Goal: Information Seeking & Learning: Learn about a topic

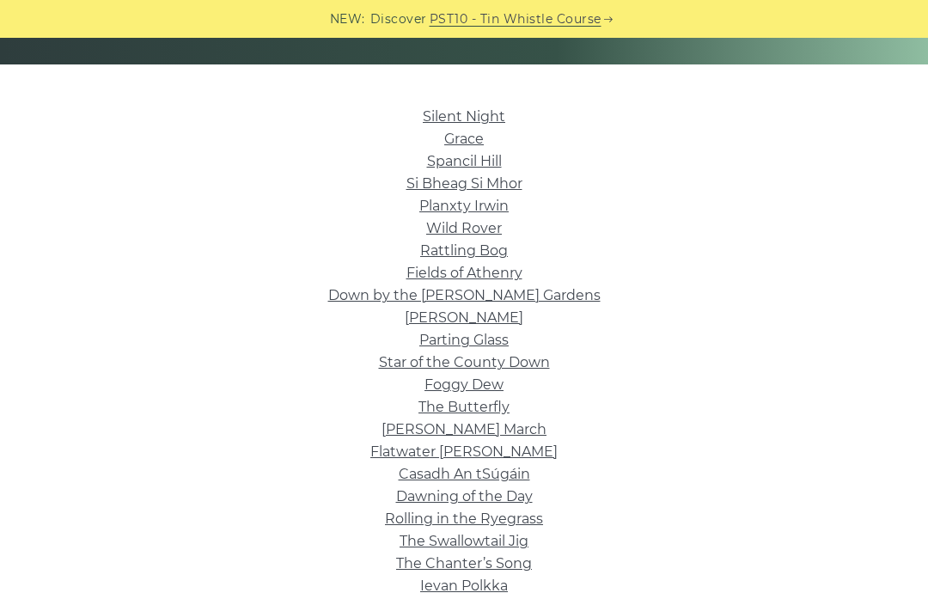
scroll to position [381, 0]
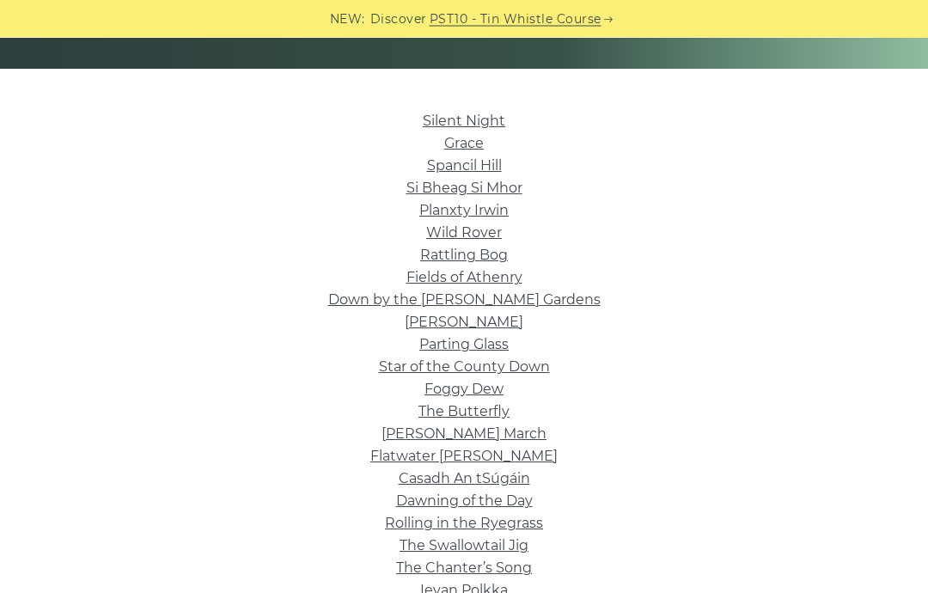
click at [492, 232] on link "Wild Rover" at bounding box center [464, 233] width 76 height 16
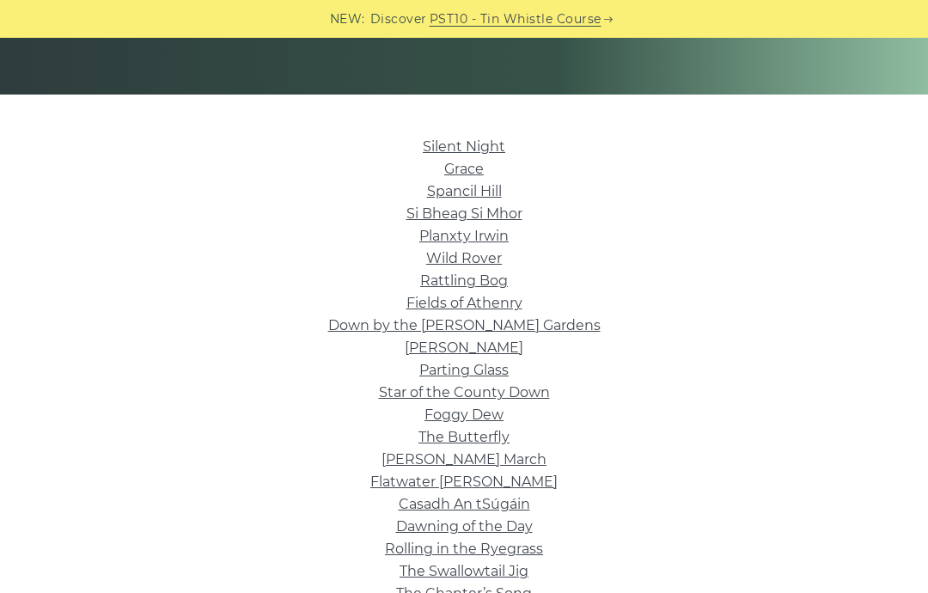
scroll to position [356, 0]
click at [484, 266] on link "Wild Rover" at bounding box center [464, 259] width 76 height 16
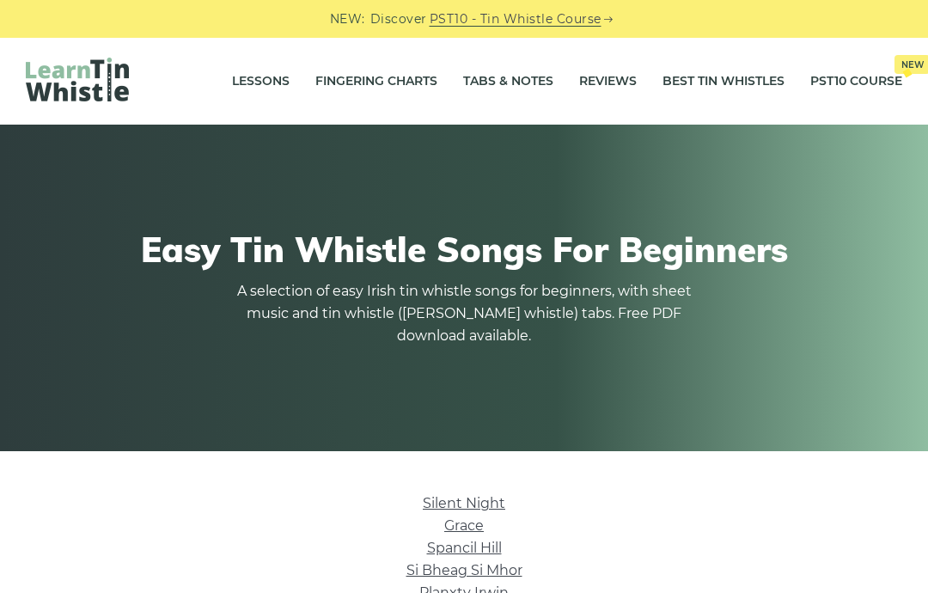
scroll to position [356, 0]
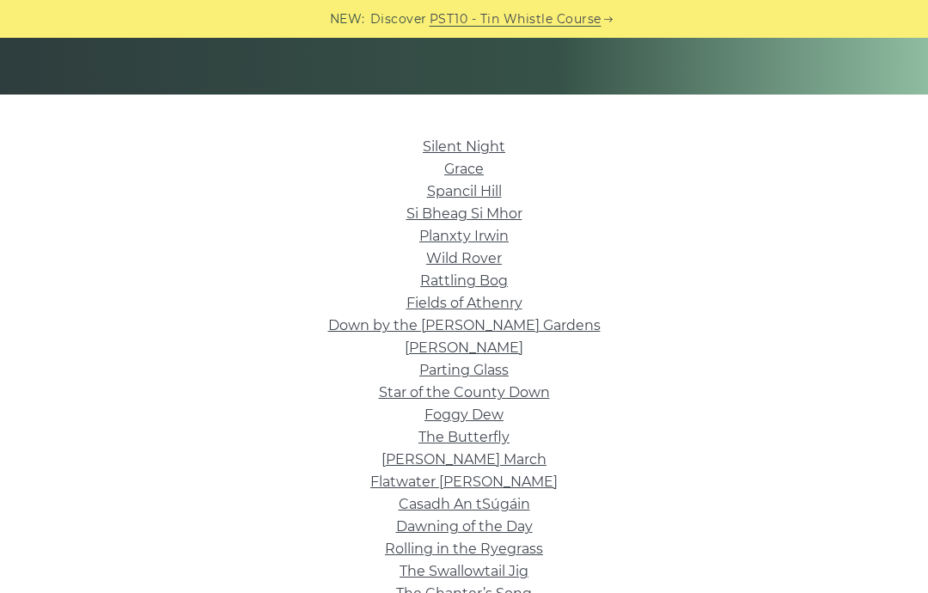
click at [512, 301] on link "Fields of Athenry" at bounding box center [464, 303] width 116 height 16
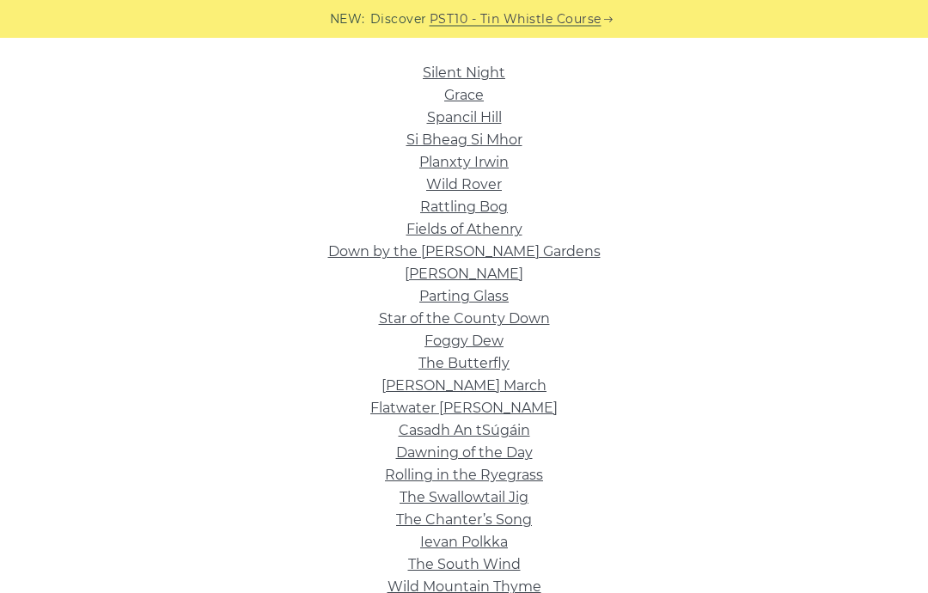
scroll to position [430, 0]
click at [469, 98] on link "Grace" at bounding box center [464, 95] width 40 height 16
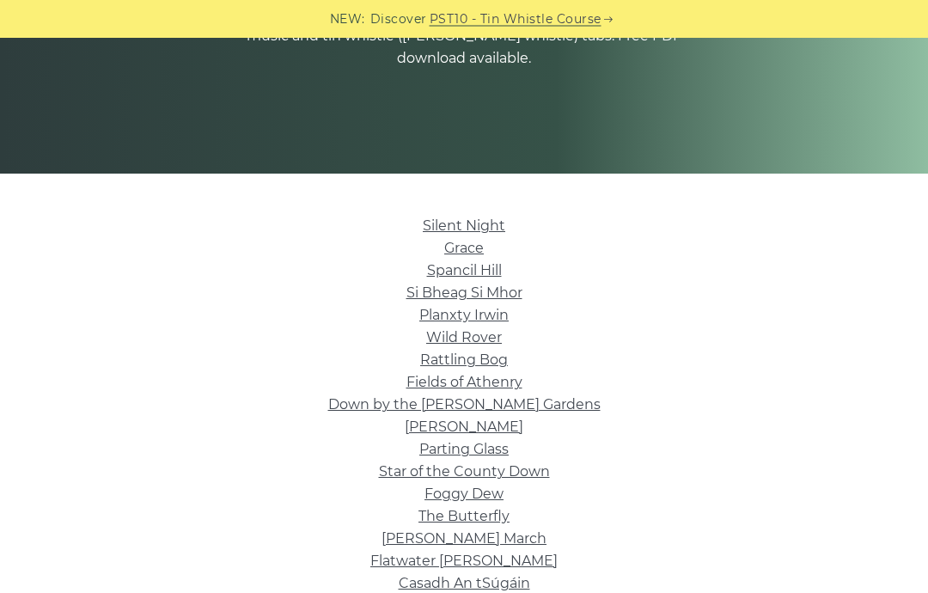
scroll to position [246, 0]
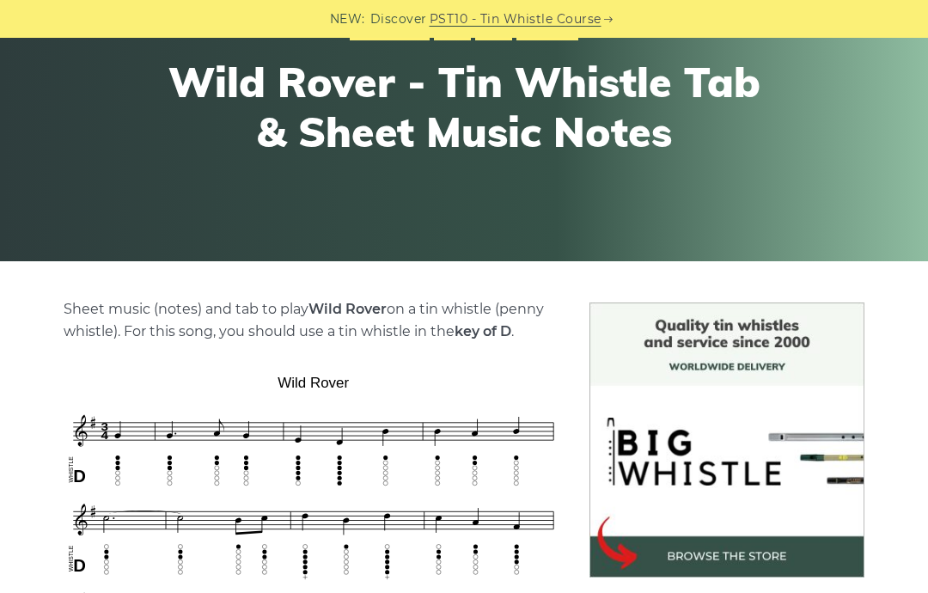
scroll to position [156, 0]
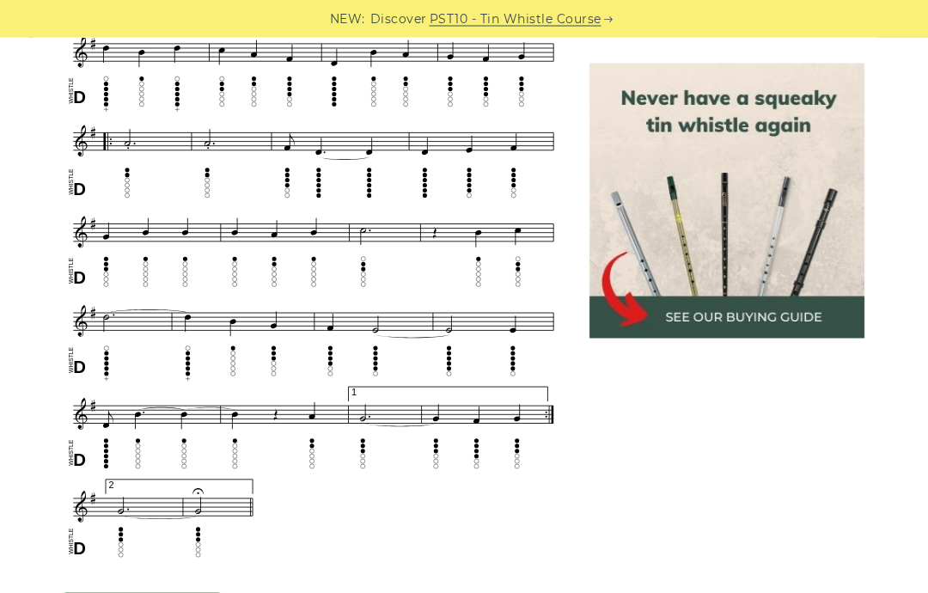
scroll to position [923, 0]
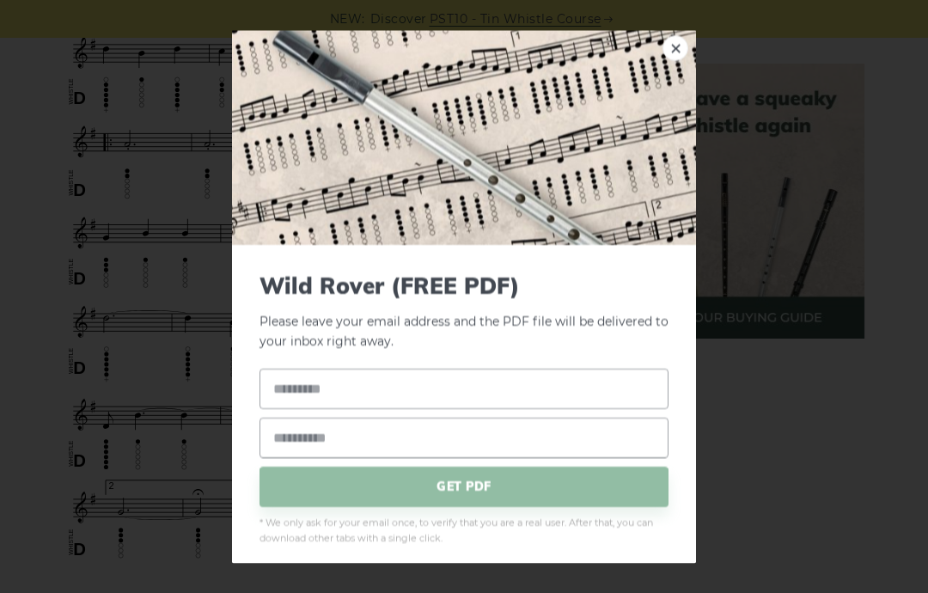
click at [670, 61] on link "×" at bounding box center [675, 48] width 26 height 26
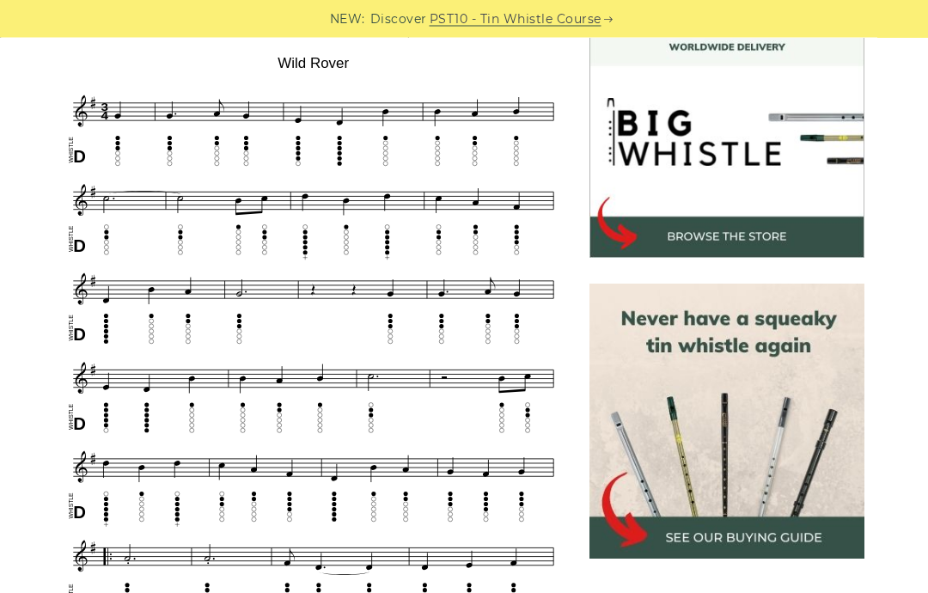
scroll to position [509, 0]
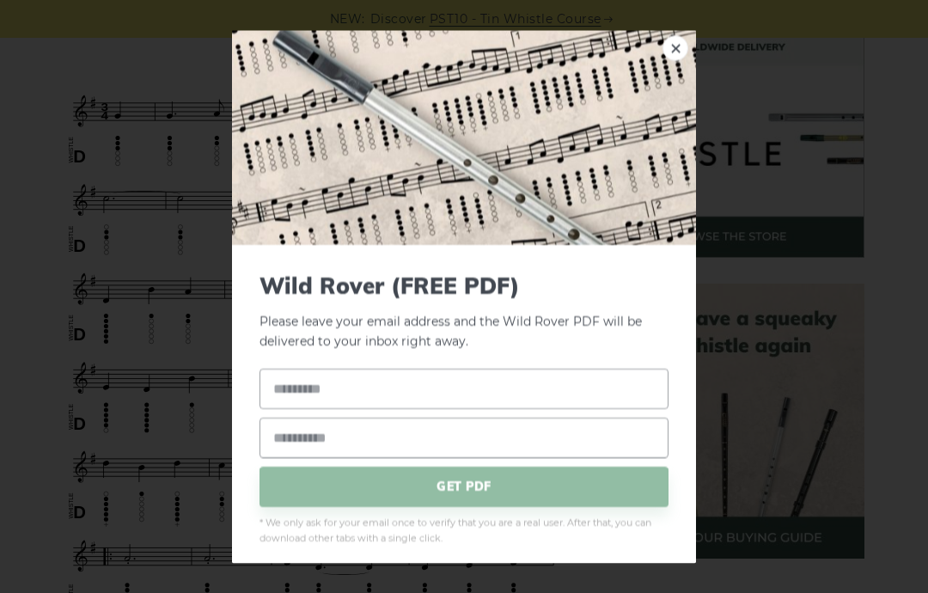
click at [675, 61] on link "×" at bounding box center [675, 48] width 26 height 26
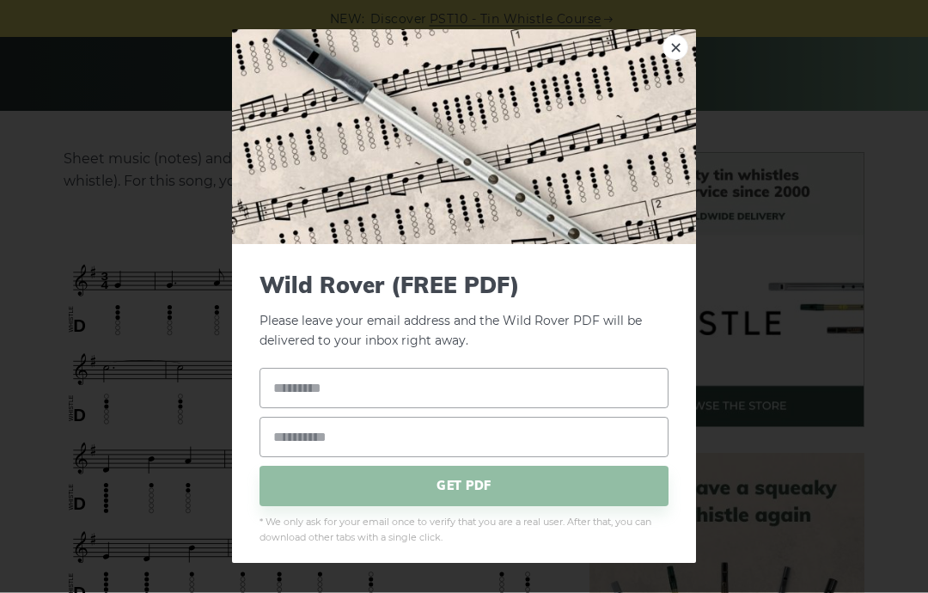
scroll to position [0, 0]
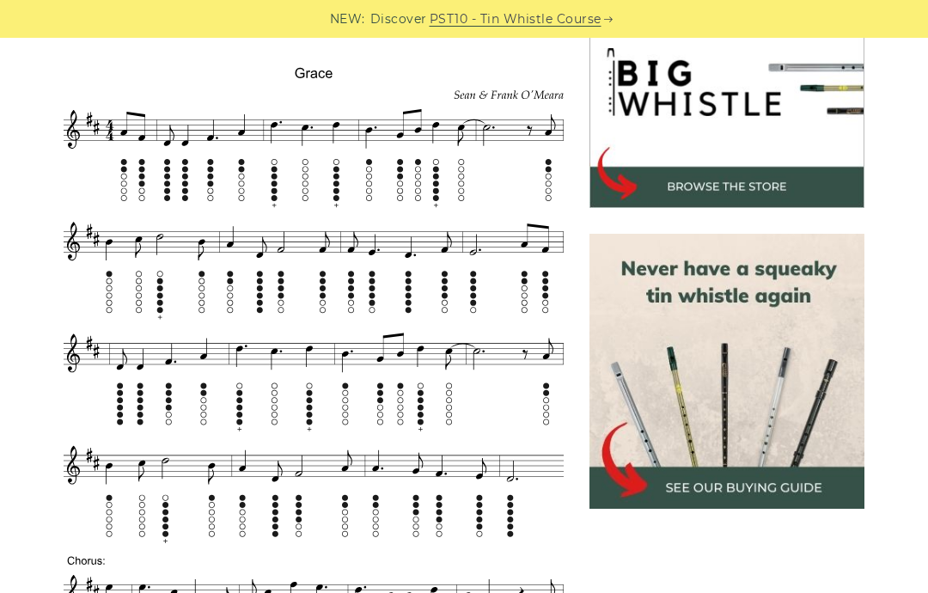
scroll to position [171, 0]
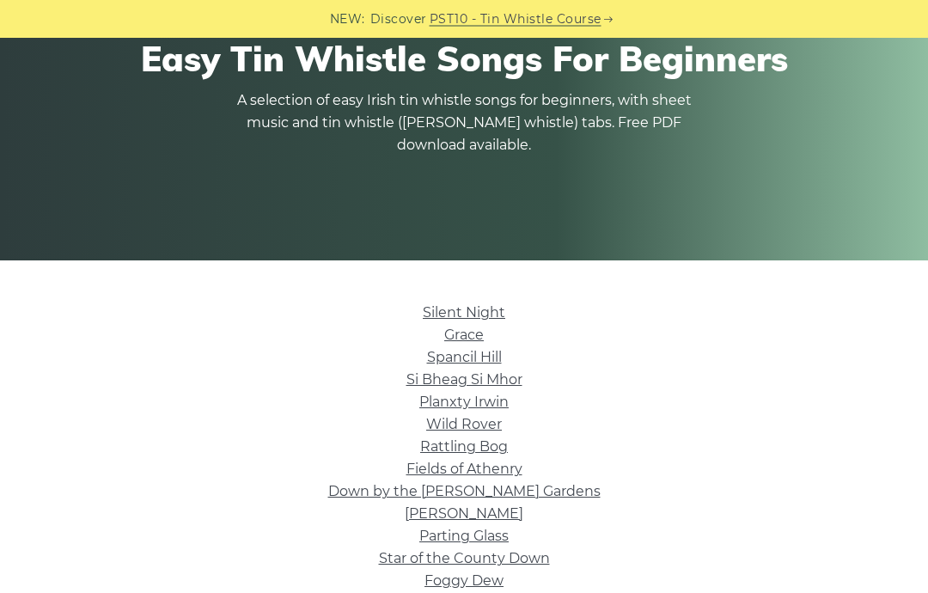
scroll to position [314, 0]
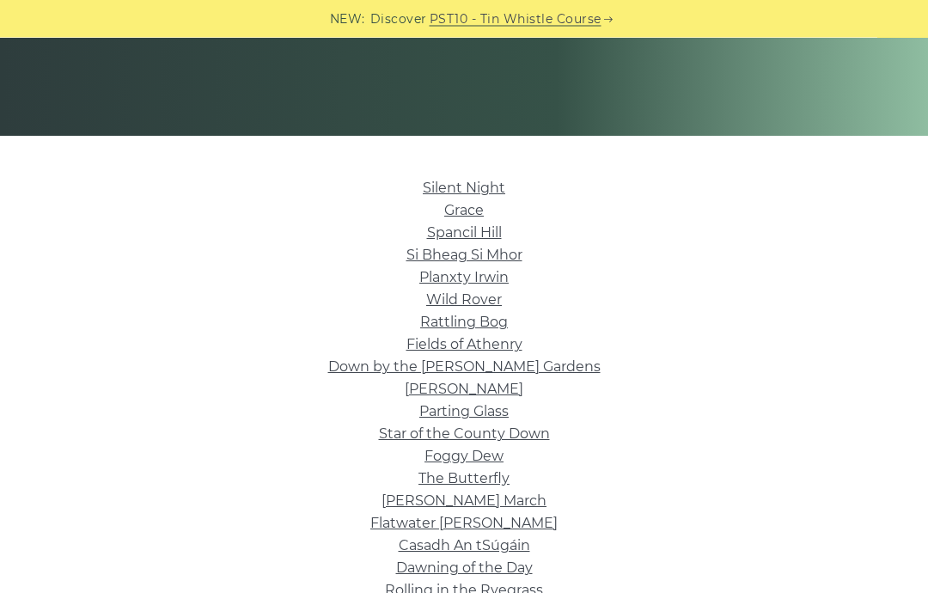
click at [490, 295] on link "Wild Rover" at bounding box center [464, 300] width 76 height 16
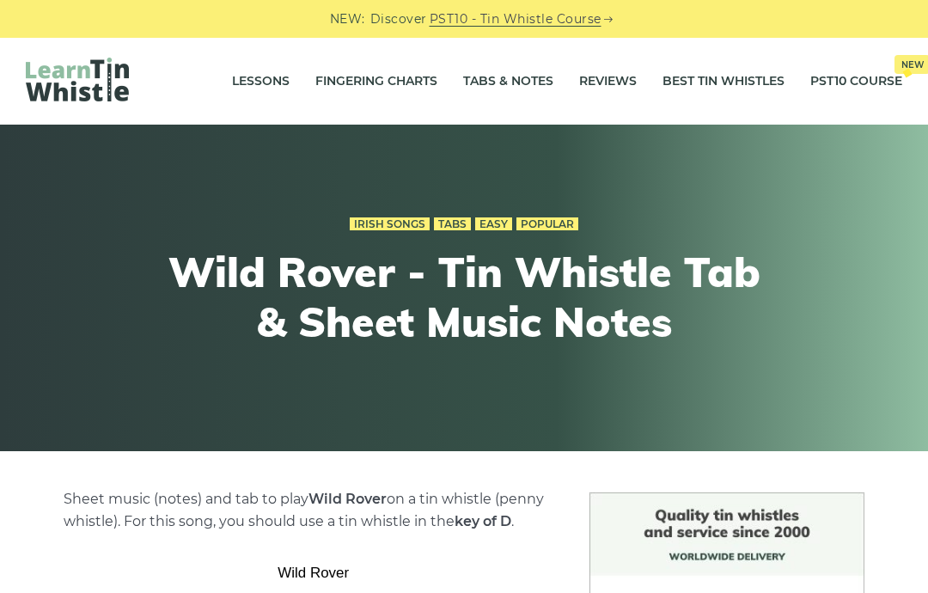
click at [275, 72] on link "Lessons" at bounding box center [261, 81] width 58 height 43
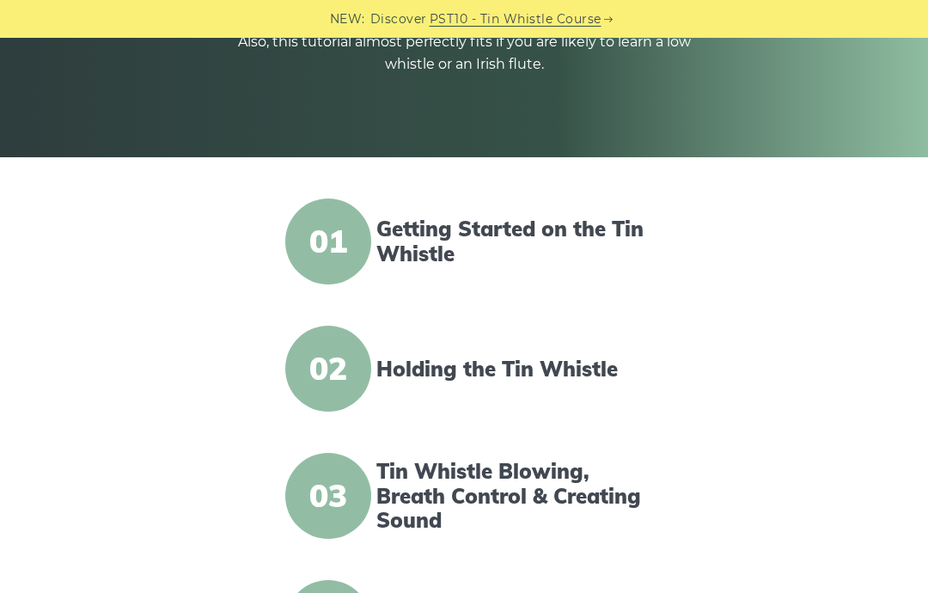
scroll to position [332, 0]
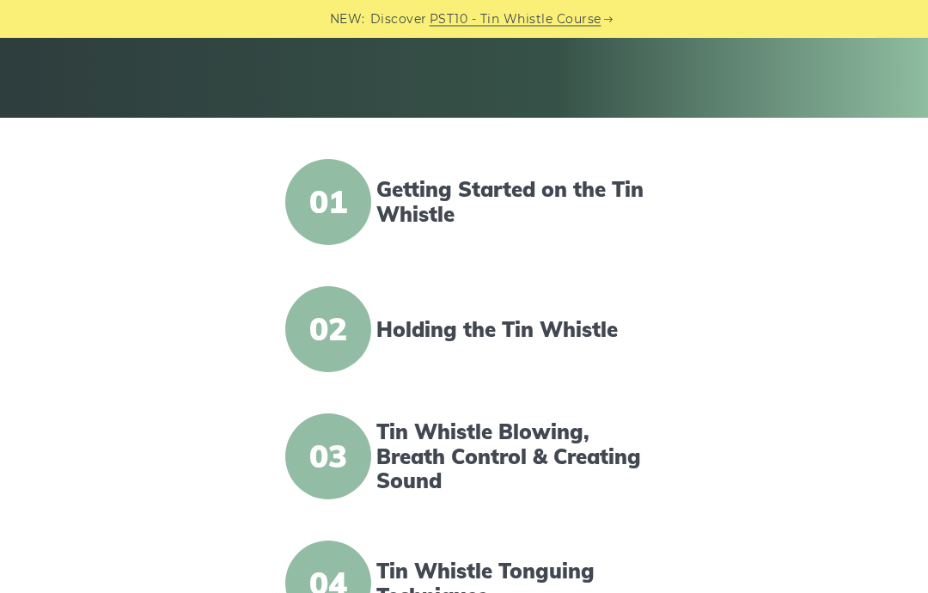
click at [575, 194] on link "Getting Started on the Tin Whistle" at bounding box center [513, 203] width 275 height 50
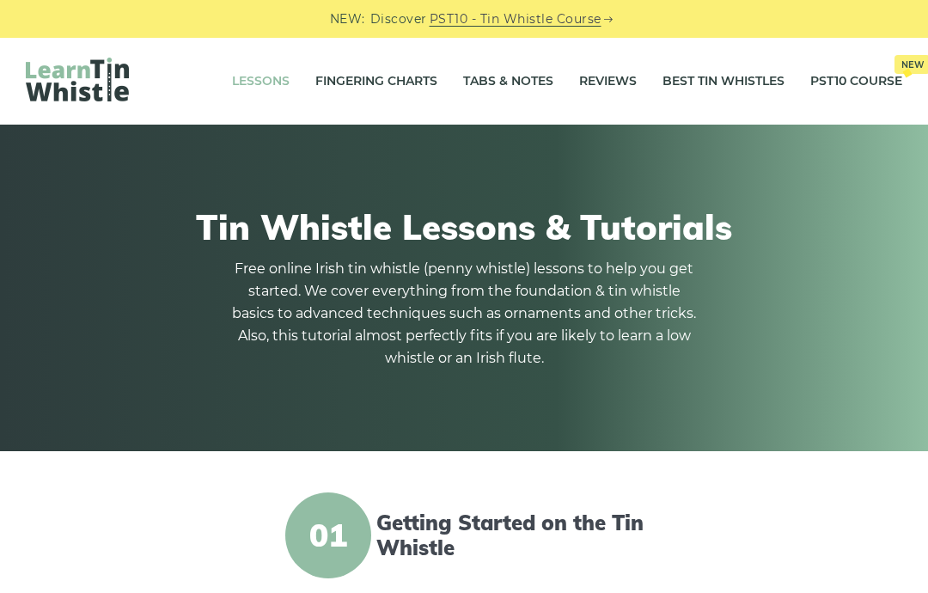
scroll to position [402, 0]
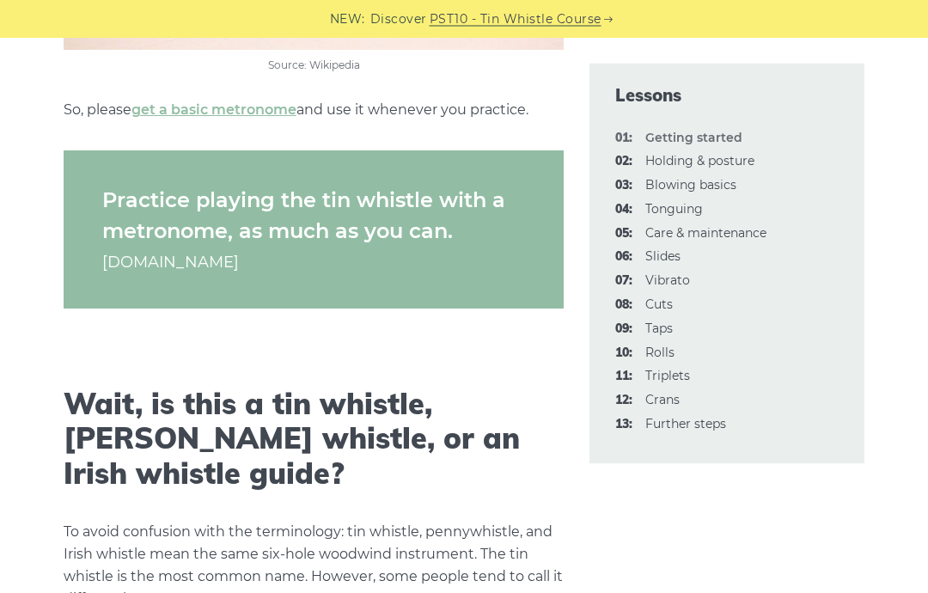
scroll to position [2675, 0]
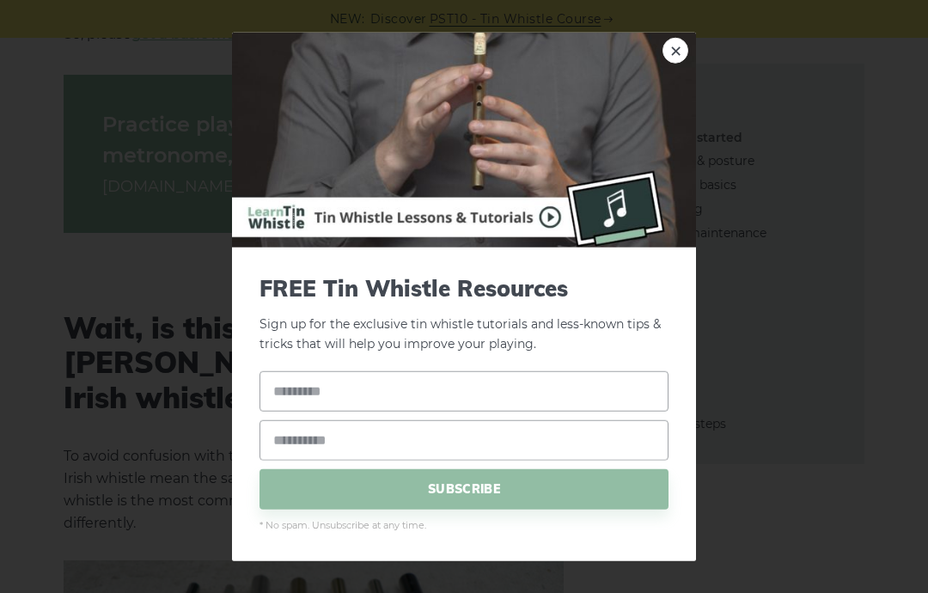
click at [678, 69] on img at bounding box center [464, 140] width 464 height 215
click at [679, 70] on img at bounding box center [464, 140] width 464 height 215
click at [673, 64] on link "×" at bounding box center [675, 51] width 26 height 26
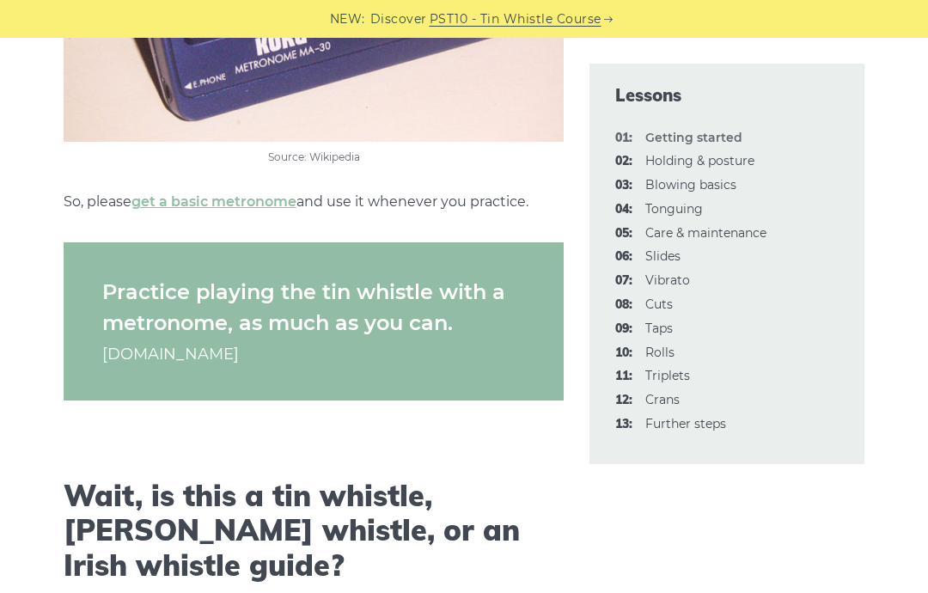
scroll to position [2470, 0]
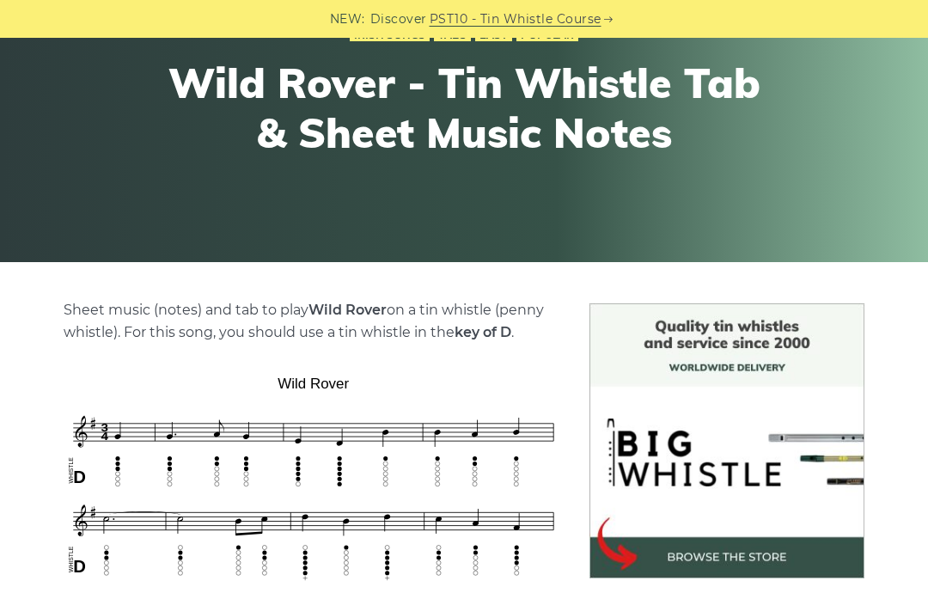
scroll to position [180, 0]
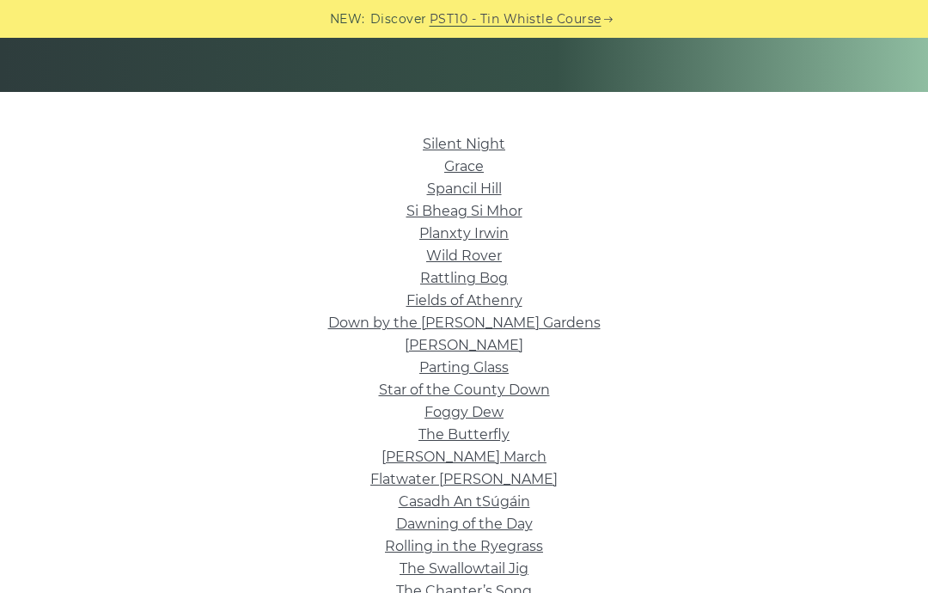
scroll to position [360, 0]
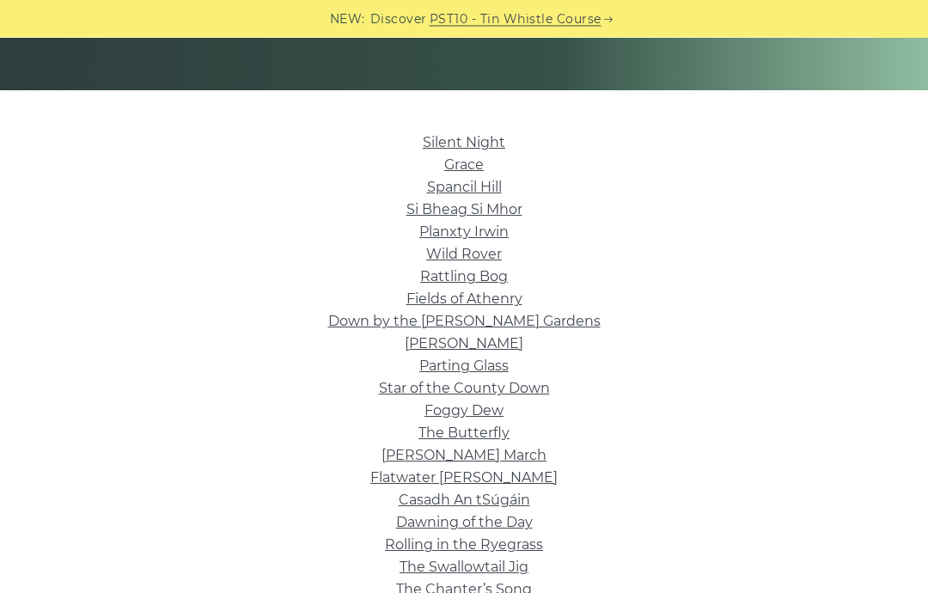
click at [502, 137] on link "Silent Night" at bounding box center [464, 143] width 82 height 16
click at [603, 317] on li "Down by the Sally Gardens" at bounding box center [464, 321] width 876 height 22
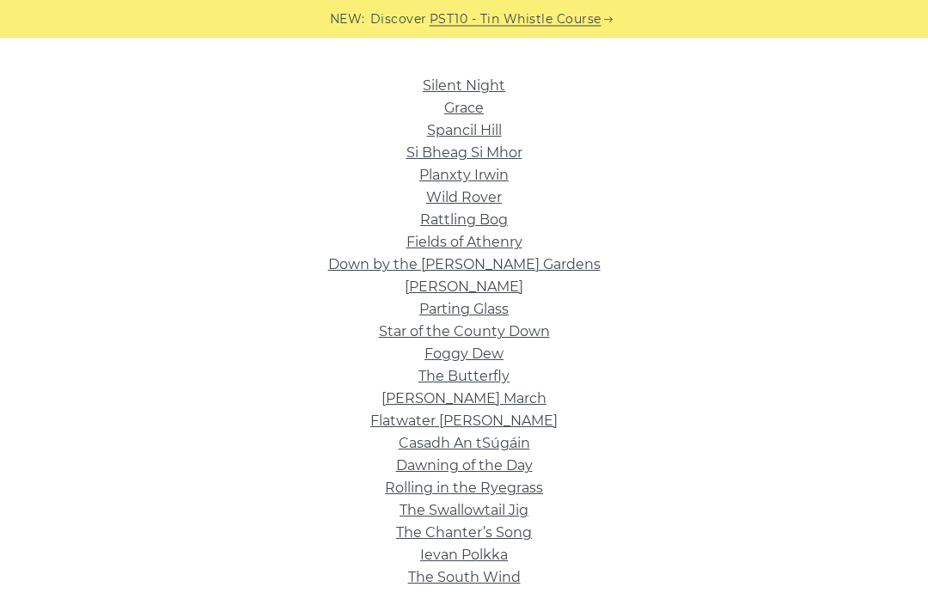
scroll to position [415, 0]
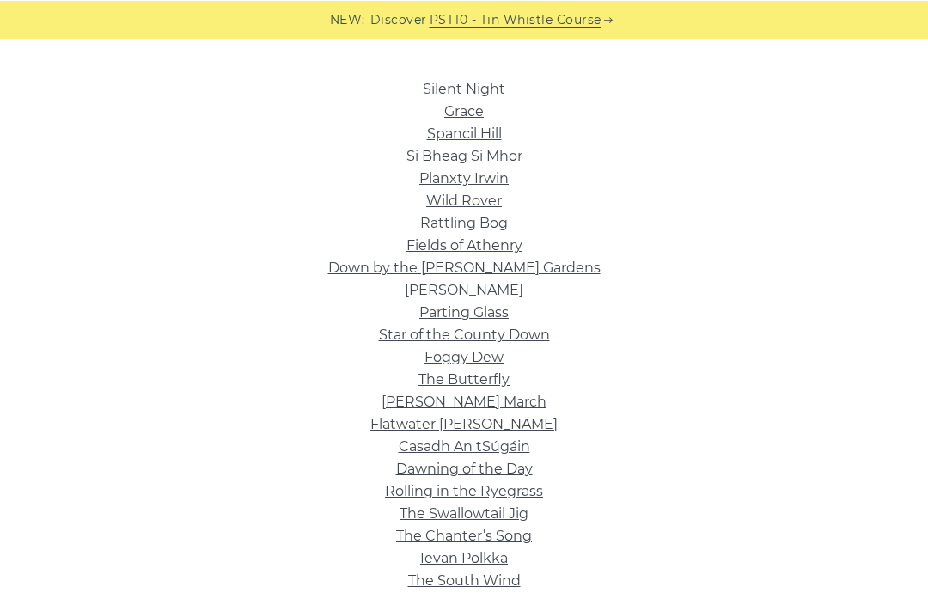
click at [493, 208] on link "Wild Rover" at bounding box center [464, 200] width 76 height 16
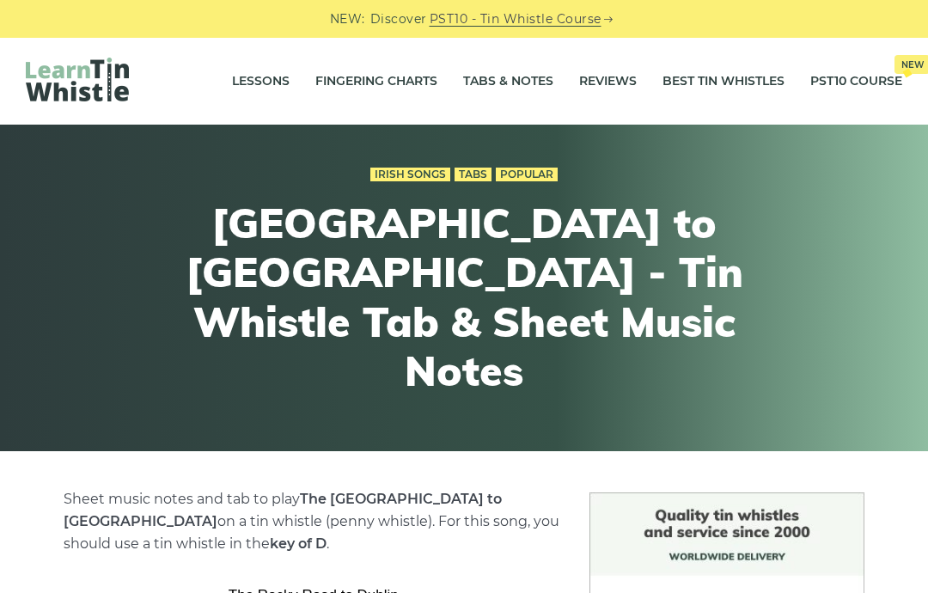
click at [262, 82] on link "Lessons" at bounding box center [261, 81] width 58 height 43
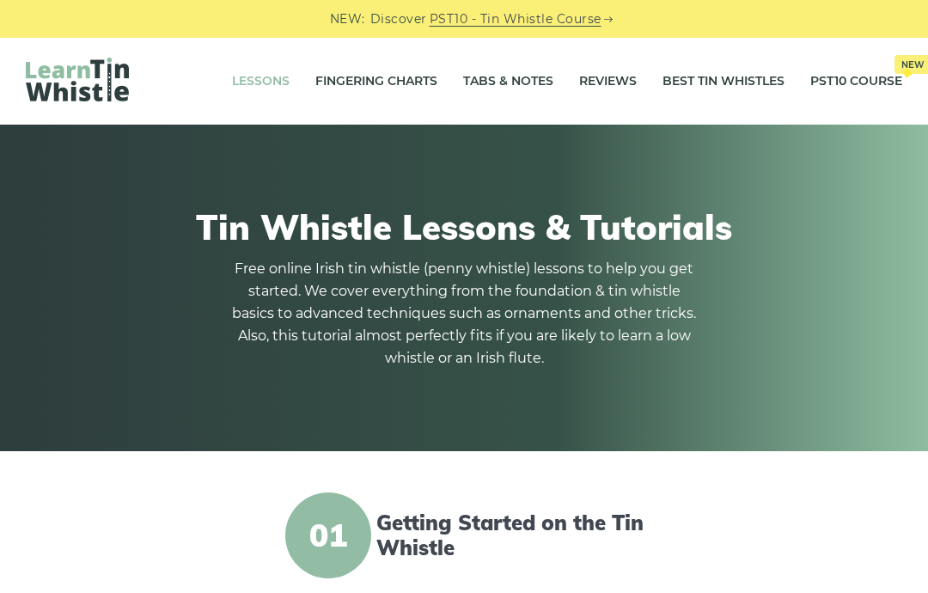
click at [508, 86] on link "Tabs & Notes" at bounding box center [508, 81] width 90 height 43
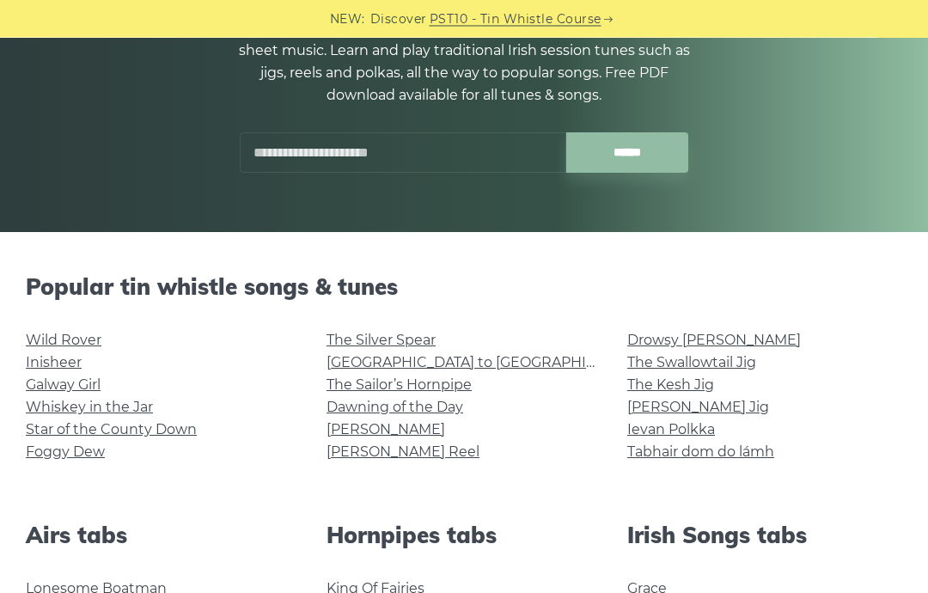
scroll to position [377, 0]
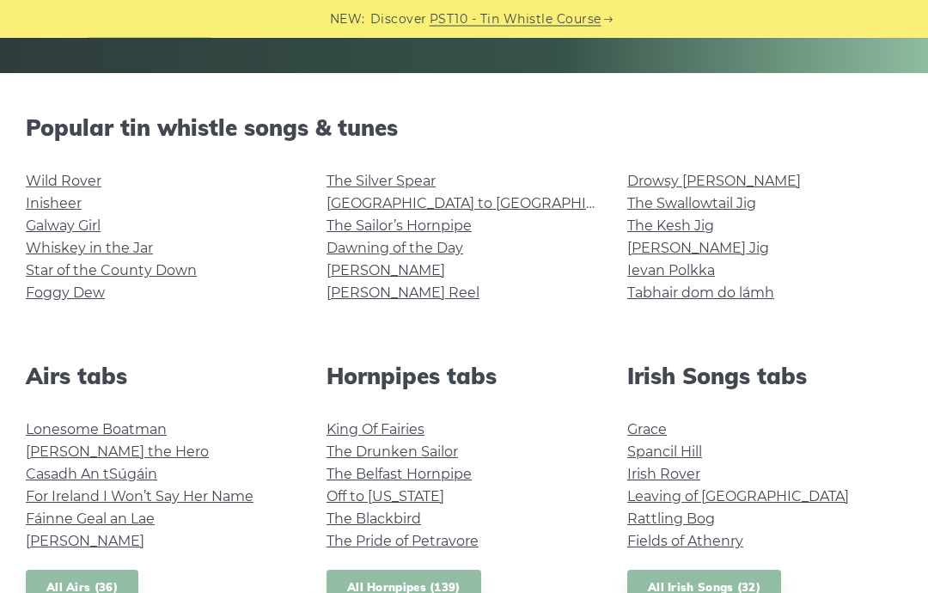
click at [84, 230] on link "Galway Girl" at bounding box center [63, 226] width 75 height 16
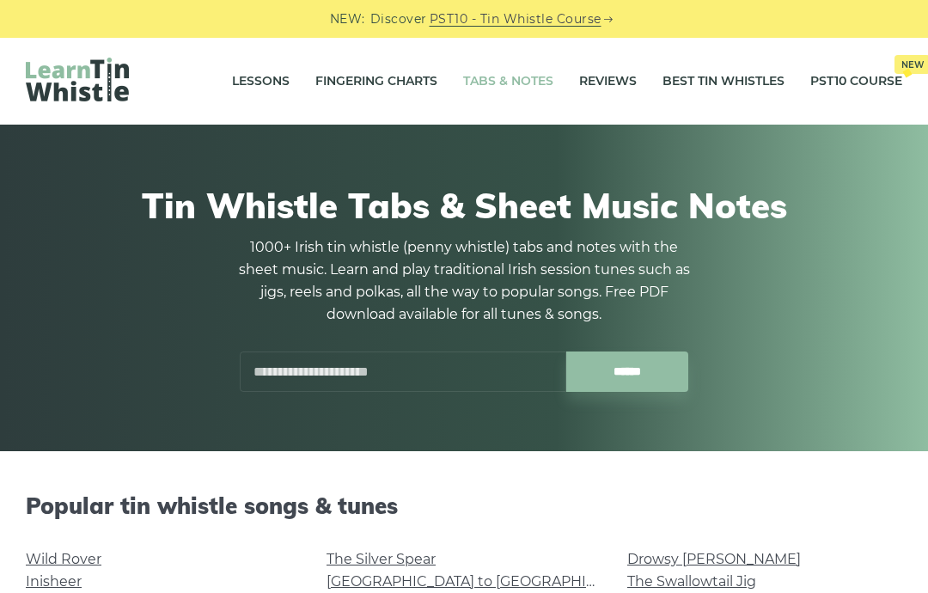
scroll to position [447, 0]
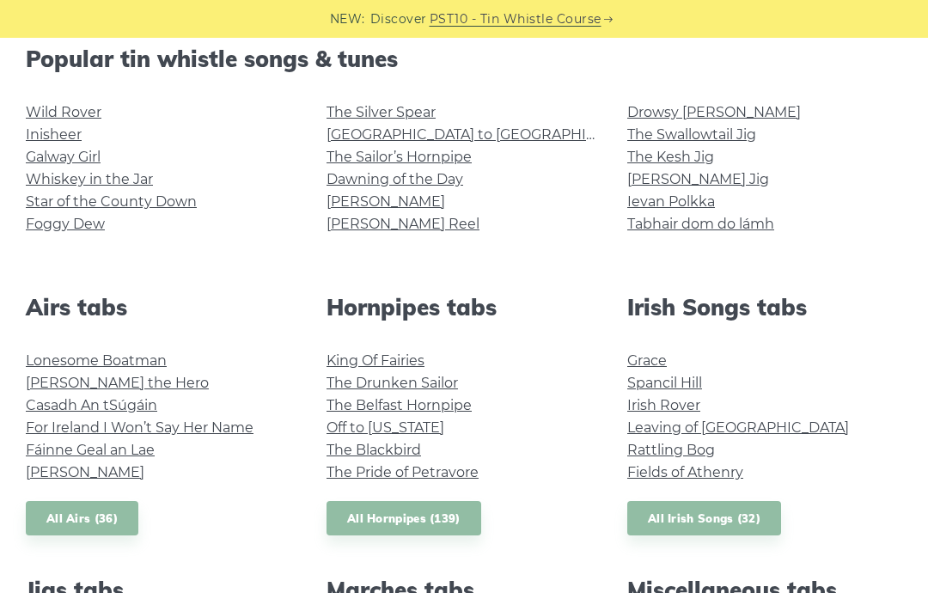
click at [674, 176] on link "[PERSON_NAME] Jig" at bounding box center [698, 179] width 142 height 16
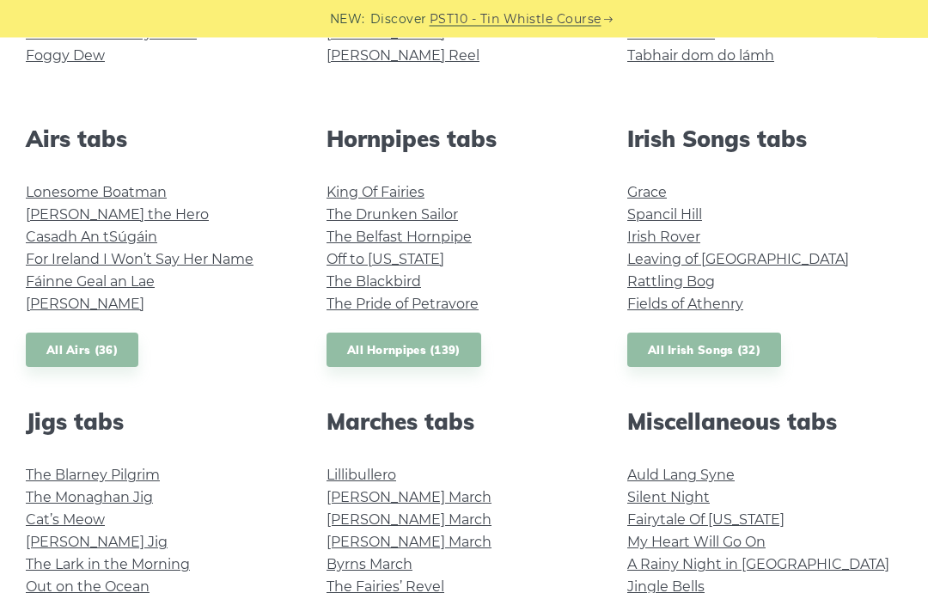
scroll to position [615, 0]
click at [712, 352] on link "All Irish Songs (32)" at bounding box center [704, 349] width 154 height 35
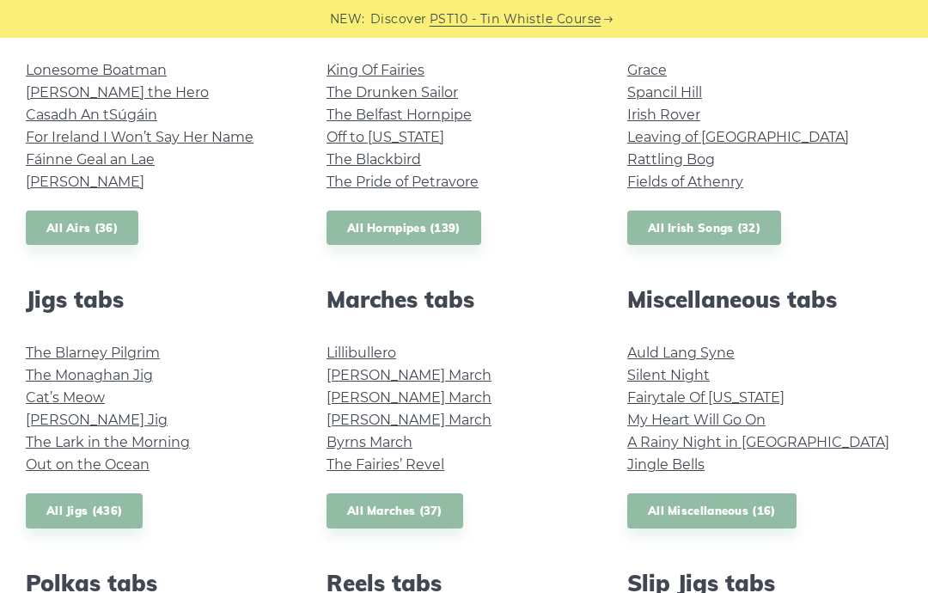
scroll to position [699, 0]
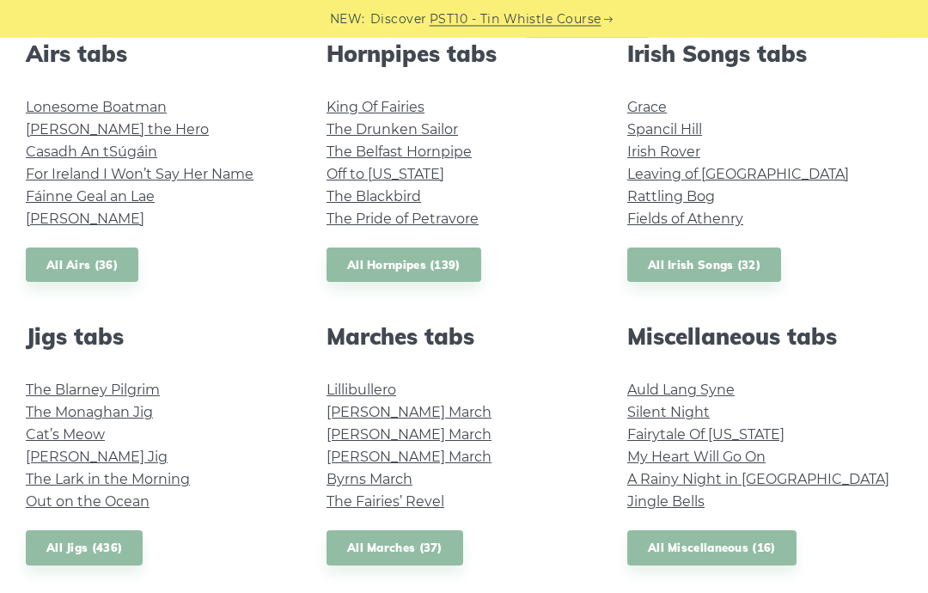
click at [704, 248] on link "All Irish Songs (32)" at bounding box center [704, 265] width 154 height 35
click at [722, 436] on link "Fairytale Of New York" at bounding box center [705, 434] width 157 height 16
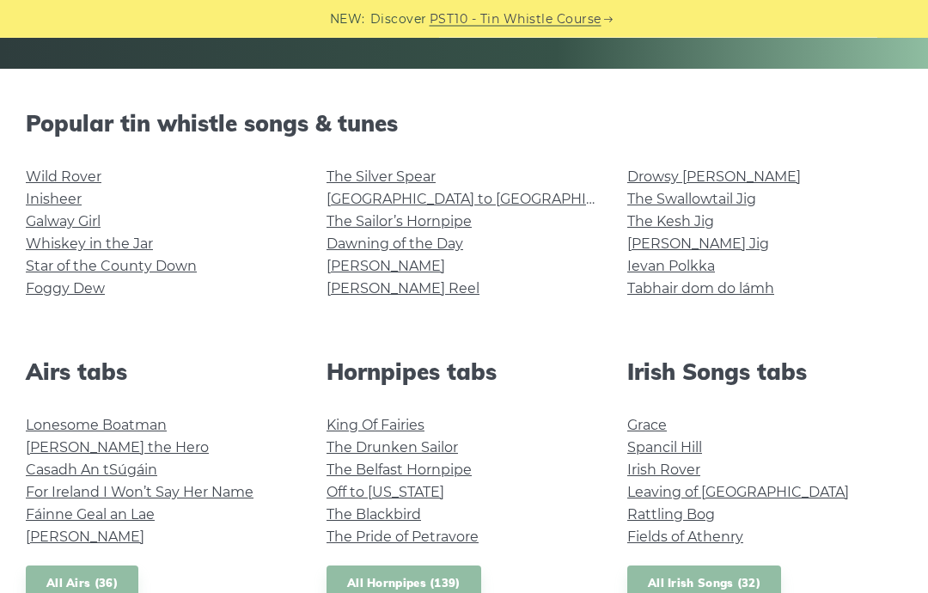
scroll to position [382, 0]
click at [439, 205] on link "[GEOGRAPHIC_DATA] to [GEOGRAPHIC_DATA]" at bounding box center [484, 199] width 317 height 16
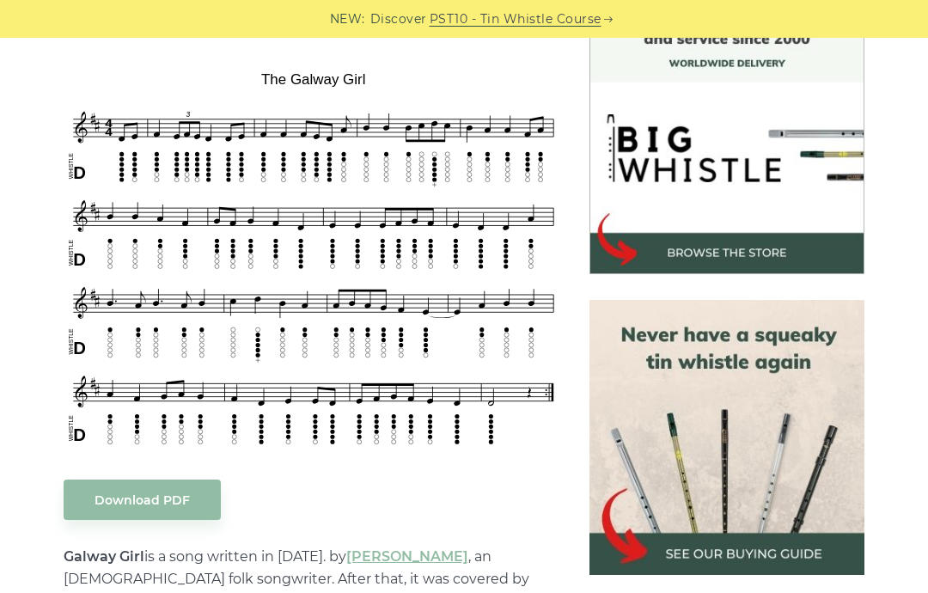
scroll to position [527, 0]
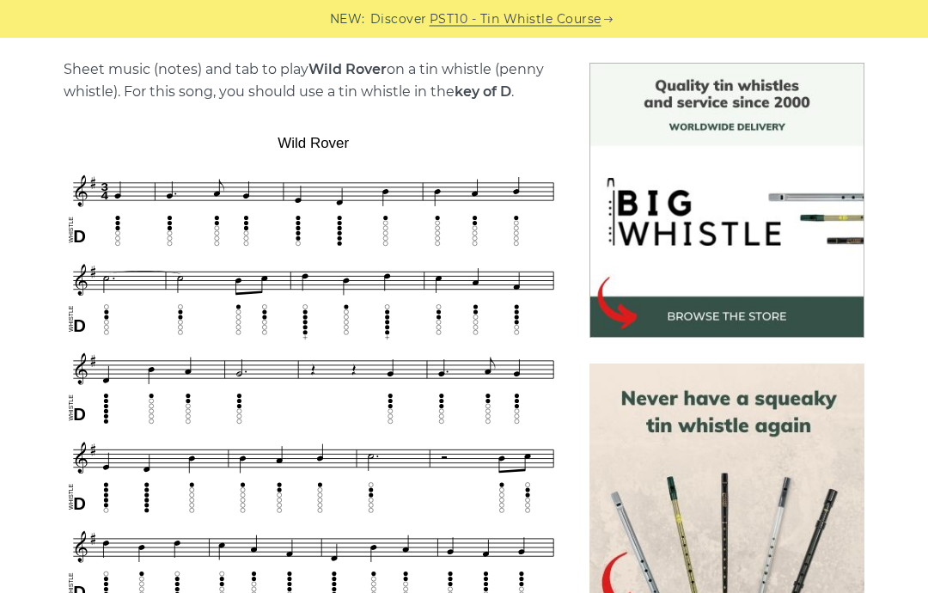
scroll to position [428, 0]
